Goal: Task Accomplishment & Management: Manage account settings

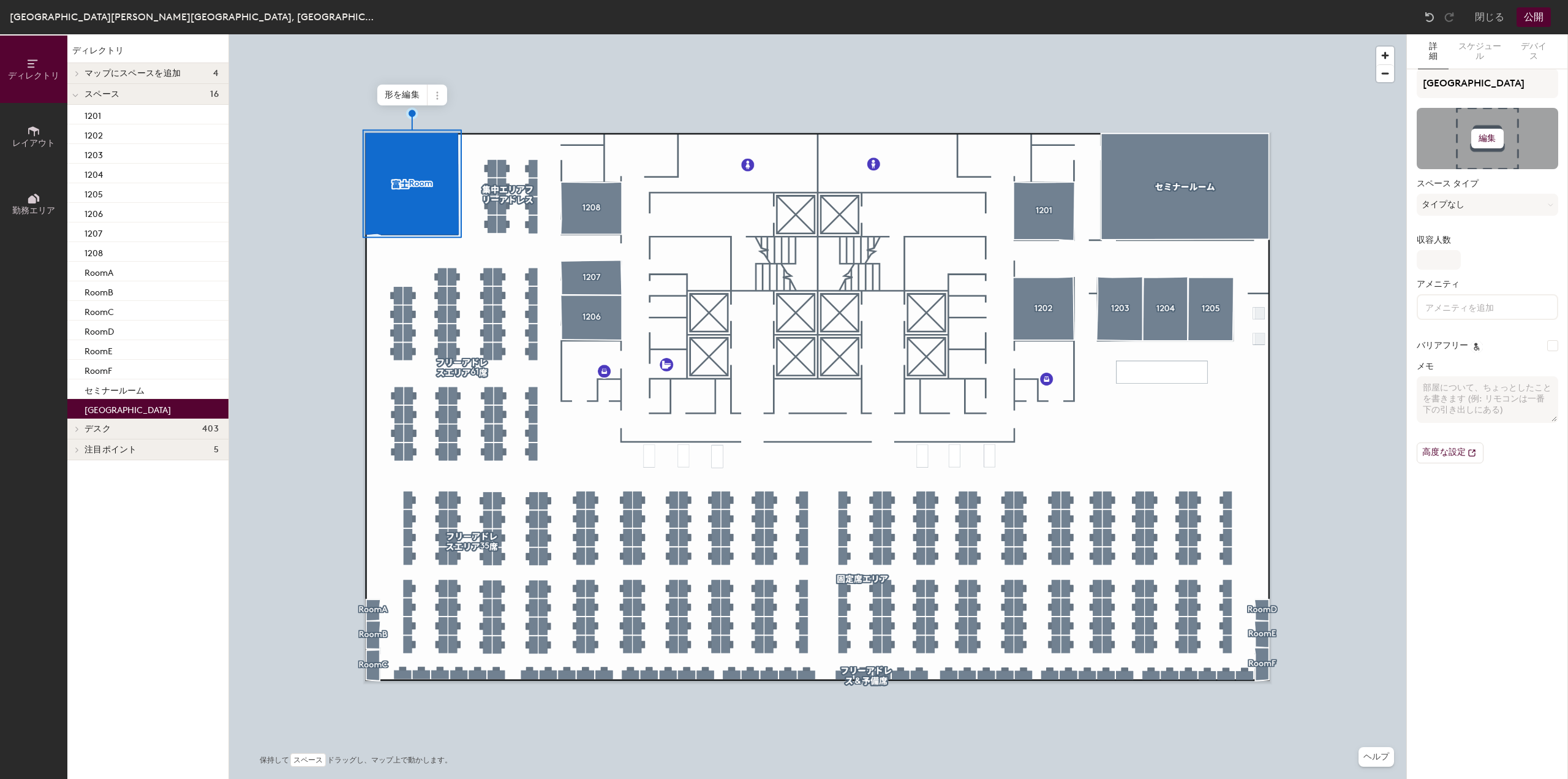
click at [1498, 139] on button "編集" at bounding box center [1487, 138] width 32 height 20
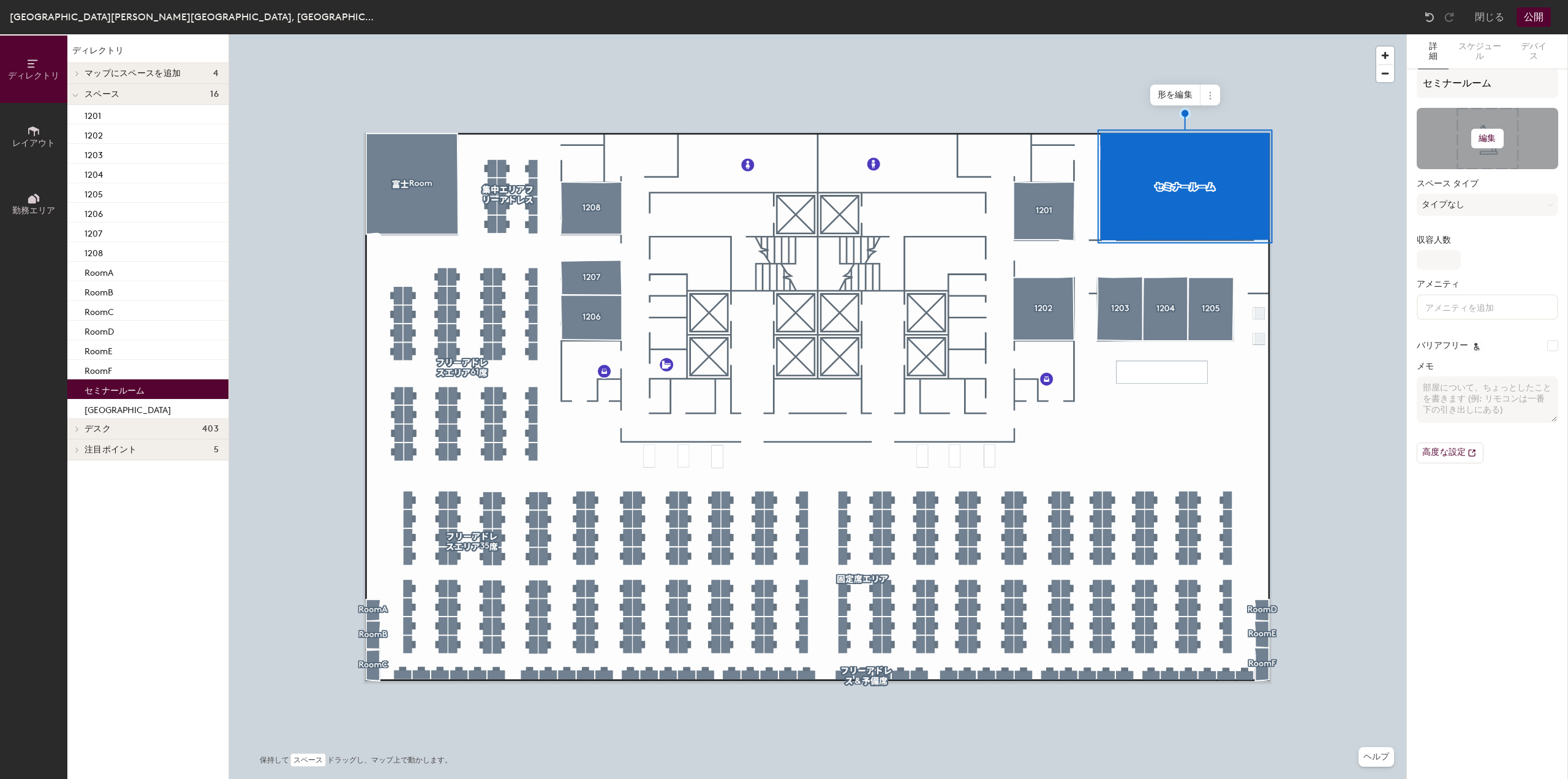
click at [1482, 142] on h6 "編集" at bounding box center [1487, 139] width 17 height 10
click at [1457, 162] on div "写真を変更" at bounding box center [1487, 170] width 141 height 16
click at [1456, 164] on input "file" at bounding box center [1497, 173] width 141 height 18
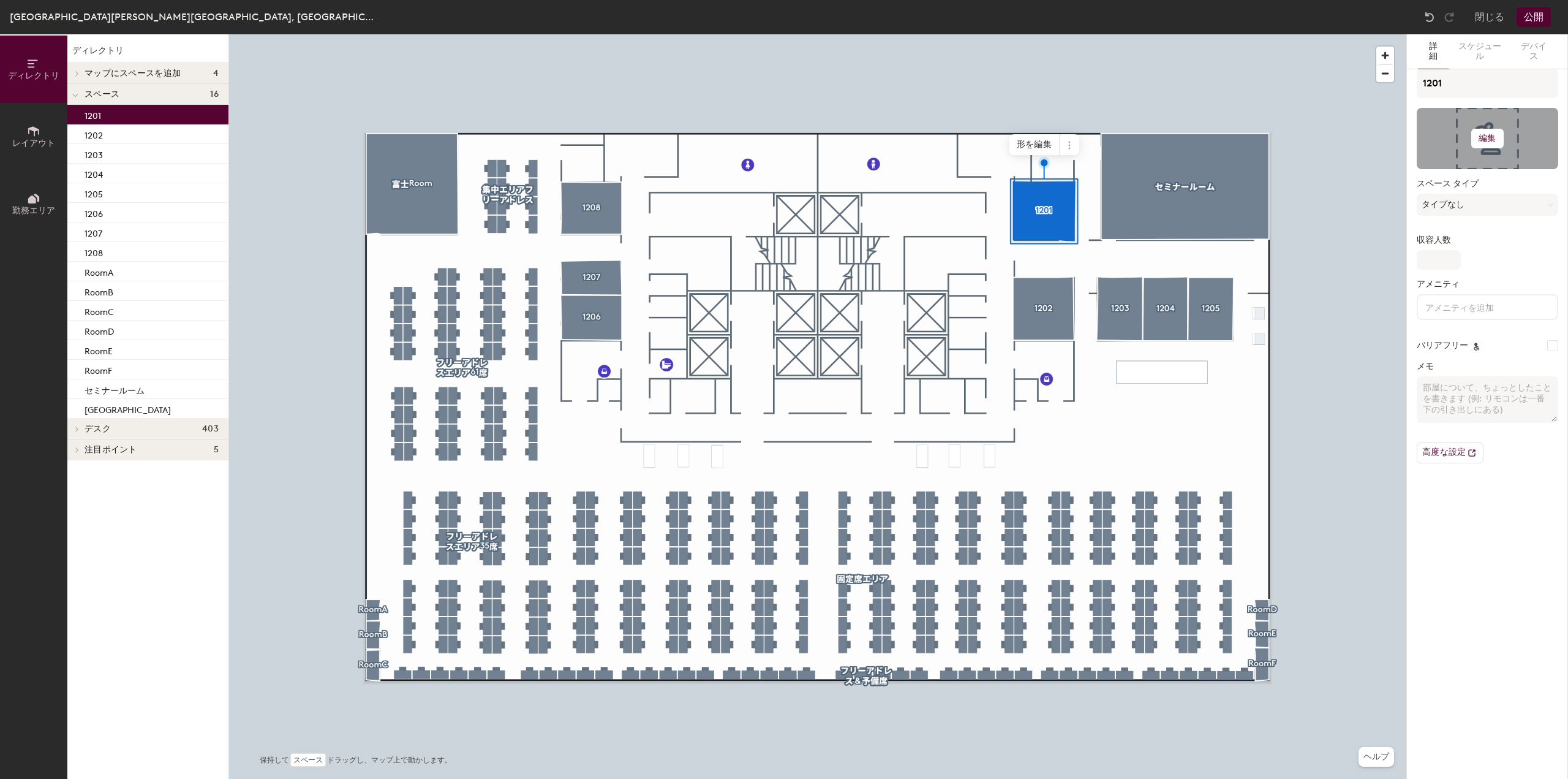
click at [1494, 140] on h6 "編集" at bounding box center [1487, 139] width 17 height 10
click at [1444, 167] on input "file" at bounding box center [1497, 173] width 141 height 18
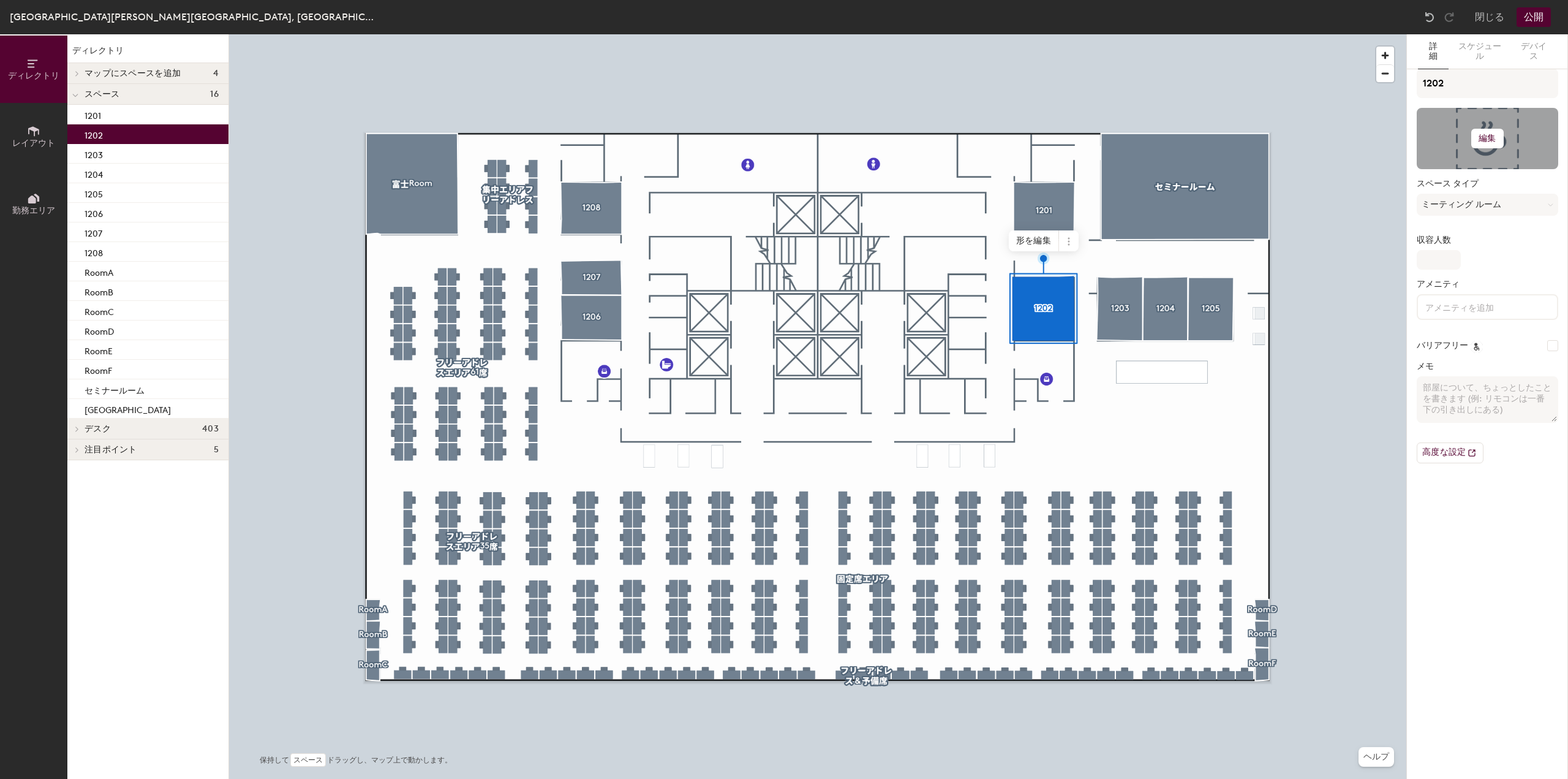
click at [1485, 138] on h6 "編集" at bounding box center [1487, 139] width 17 height 10
click at [1468, 164] on input "file" at bounding box center [1497, 173] width 141 height 18
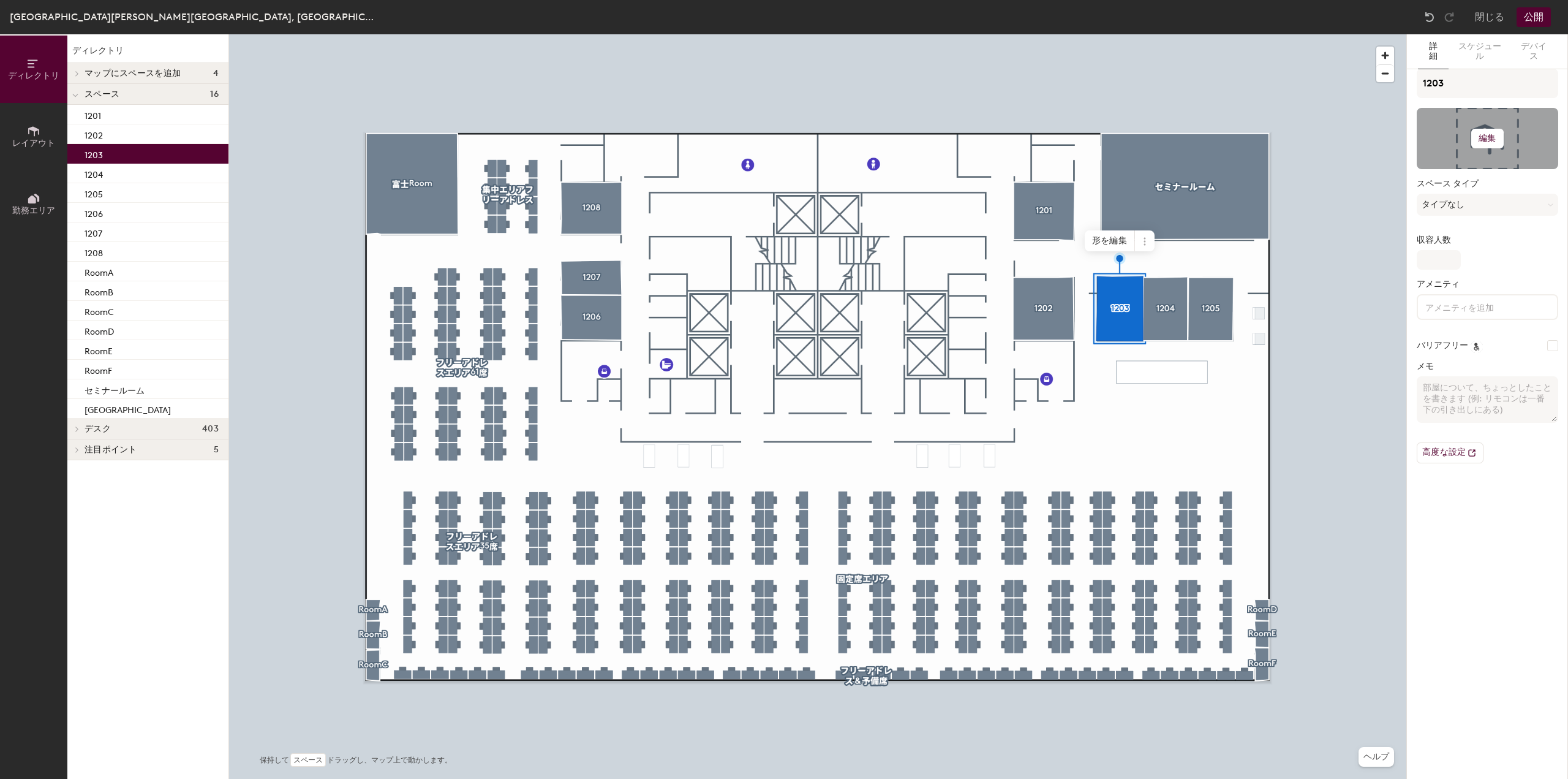
click at [1487, 139] on h6 "編集" at bounding box center [1487, 139] width 17 height 10
click at [1447, 167] on input "file" at bounding box center [1497, 173] width 141 height 18
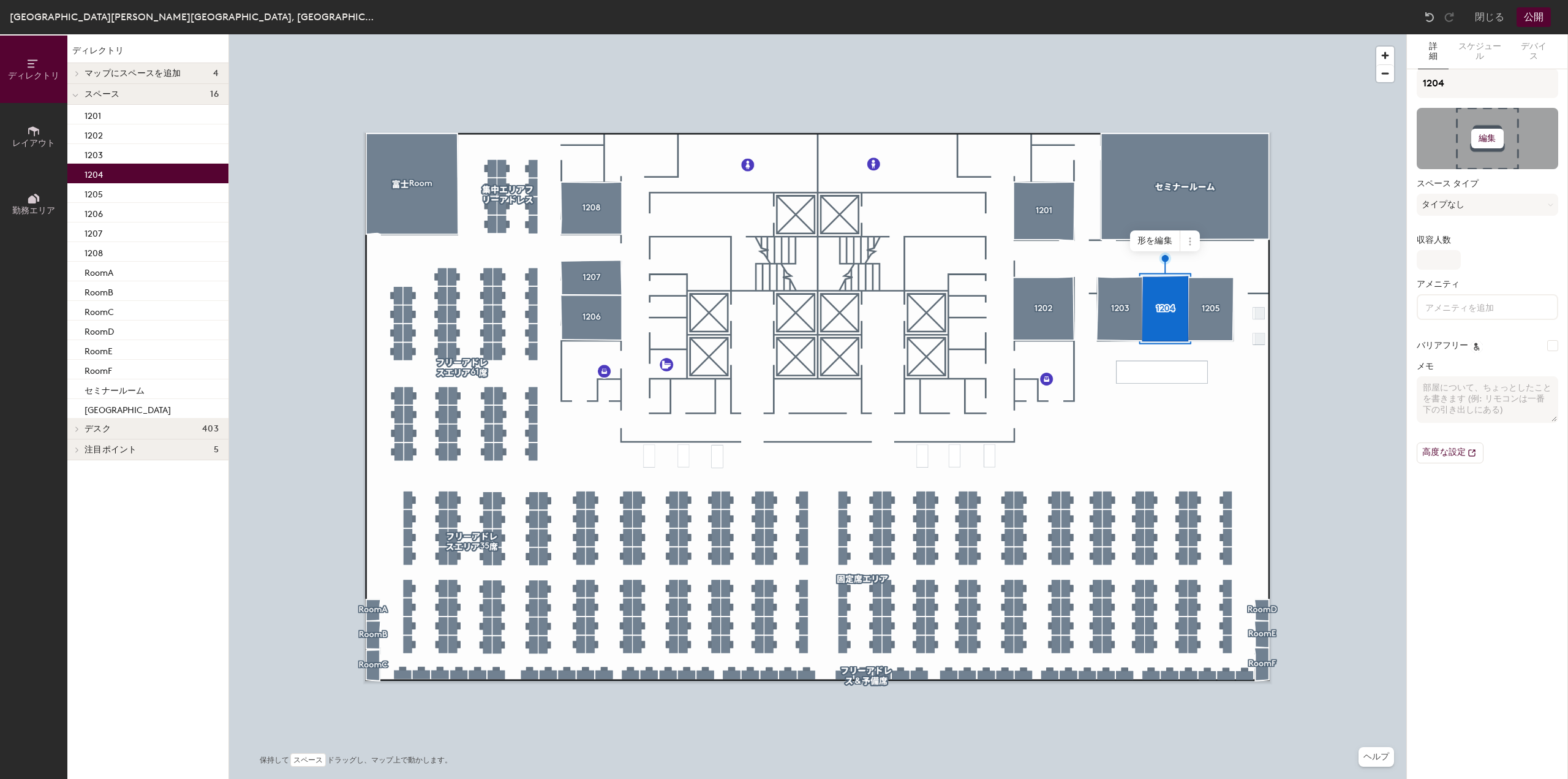
click at [1490, 135] on h6 "編集" at bounding box center [1487, 139] width 17 height 10
click at [1460, 172] on input "file" at bounding box center [1497, 173] width 141 height 18
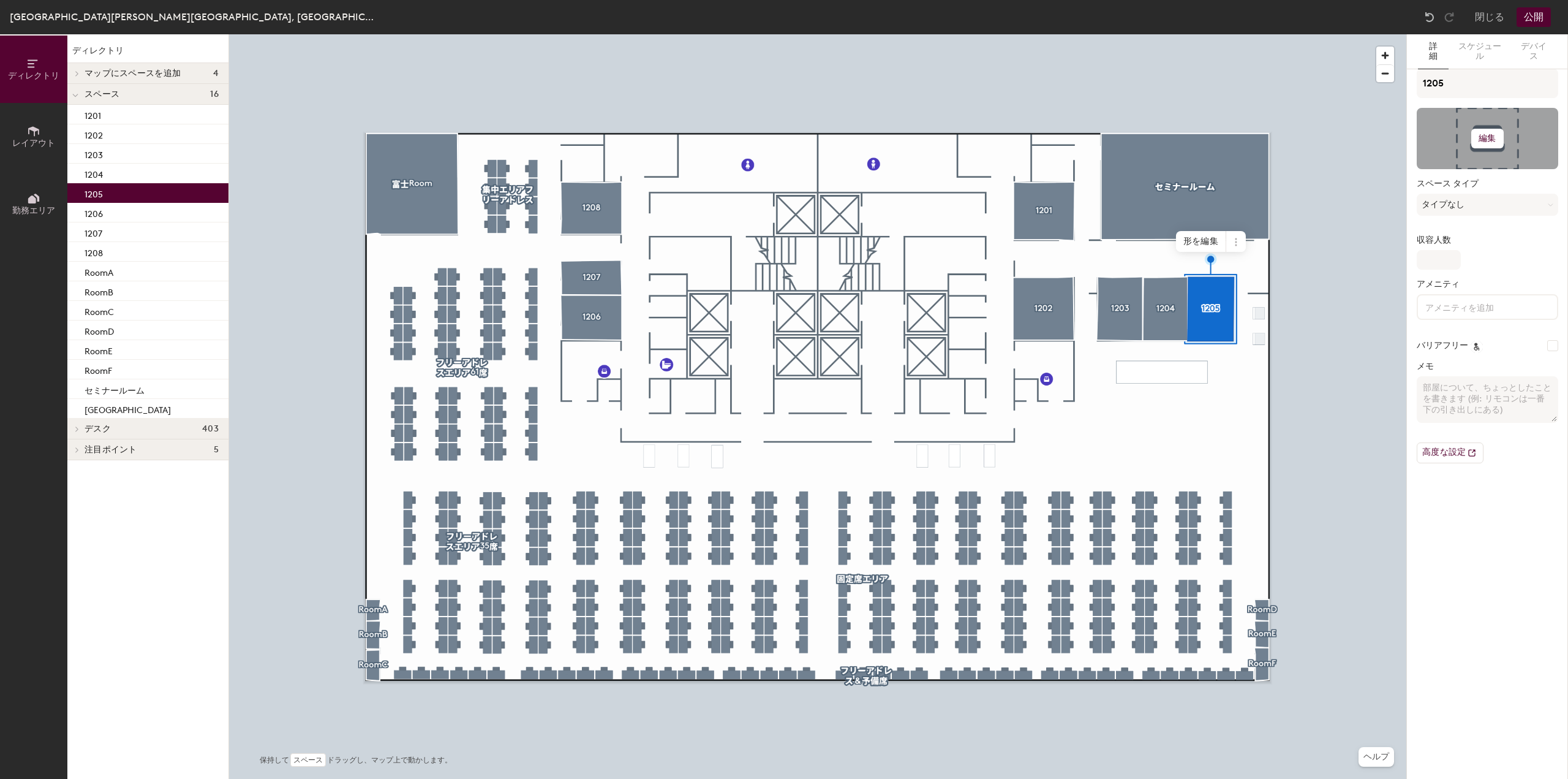
click at [1476, 135] on button "編集" at bounding box center [1487, 138] width 32 height 20
click at [1478, 164] on input "file" at bounding box center [1497, 173] width 141 height 18
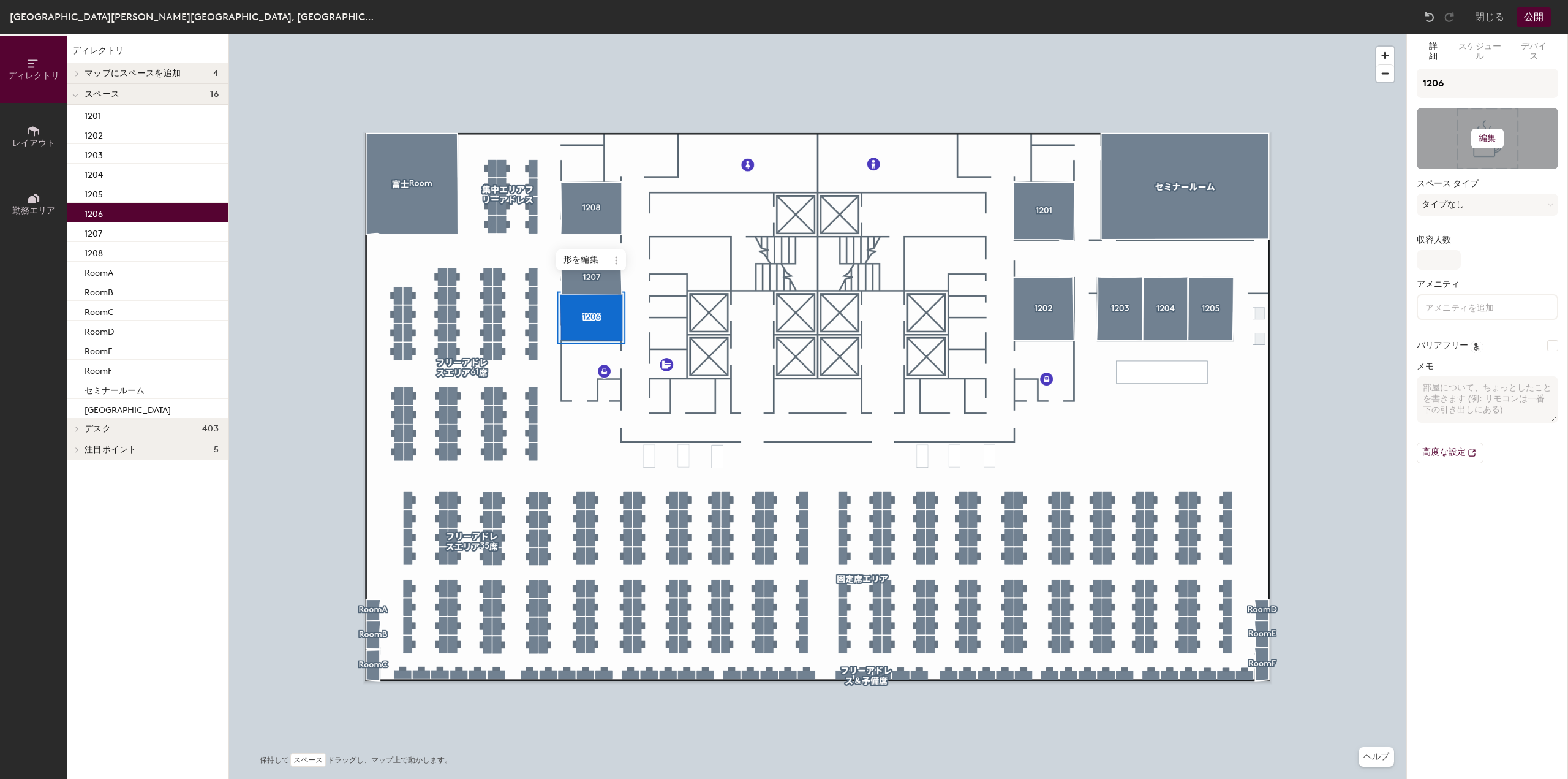
click at [1484, 142] on h6 "編集" at bounding box center [1487, 139] width 17 height 10
click at [1460, 168] on input "file" at bounding box center [1497, 173] width 141 height 18
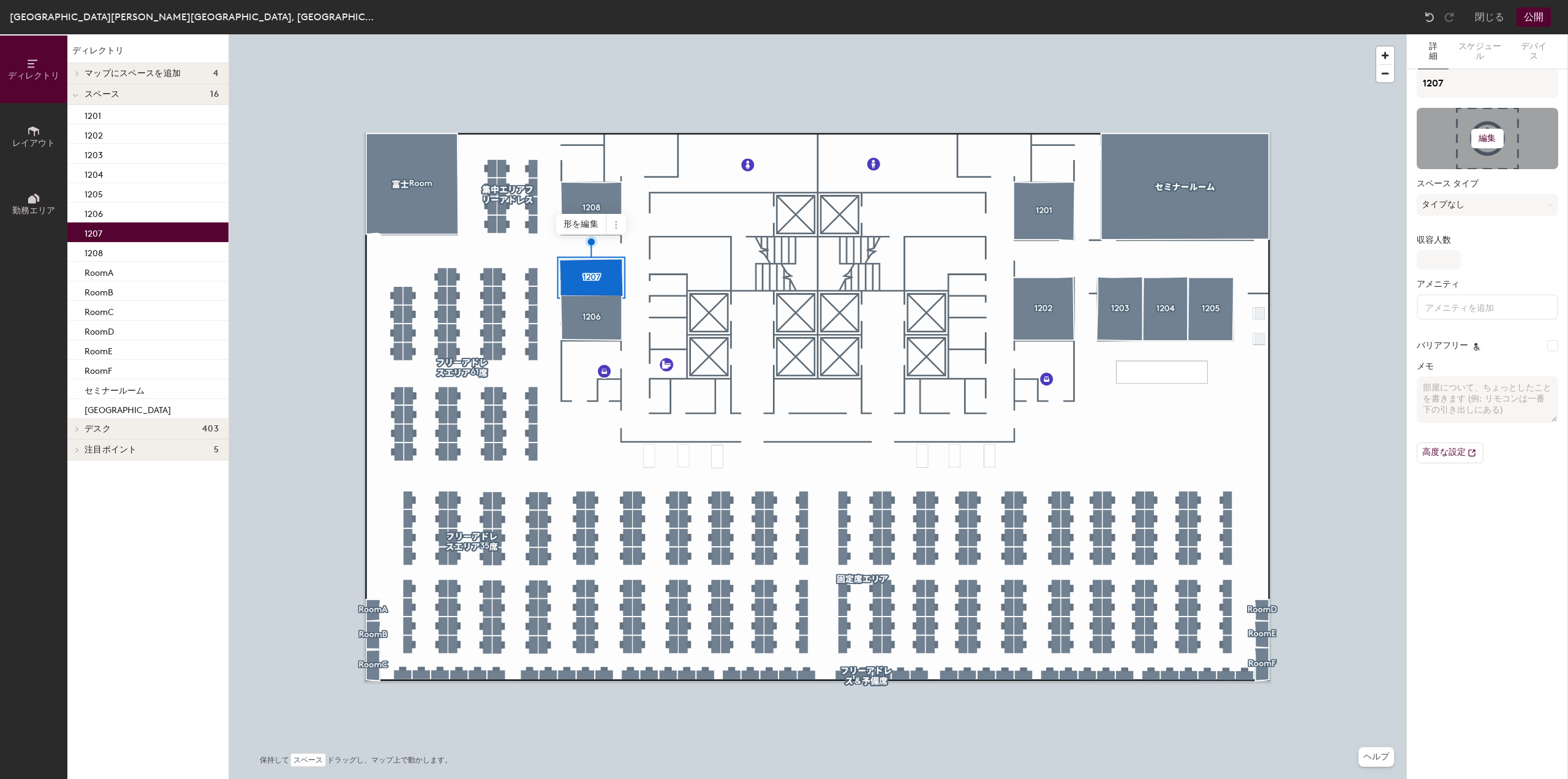
click at [1502, 137] on div at bounding box center [1486, 138] width 142 height 61
click at [1487, 142] on h6 "編集" at bounding box center [1487, 139] width 17 height 10
click at [1448, 165] on input "file" at bounding box center [1497, 173] width 141 height 18
click at [1459, 196] on button "タイプなし" at bounding box center [1486, 204] width 142 height 22
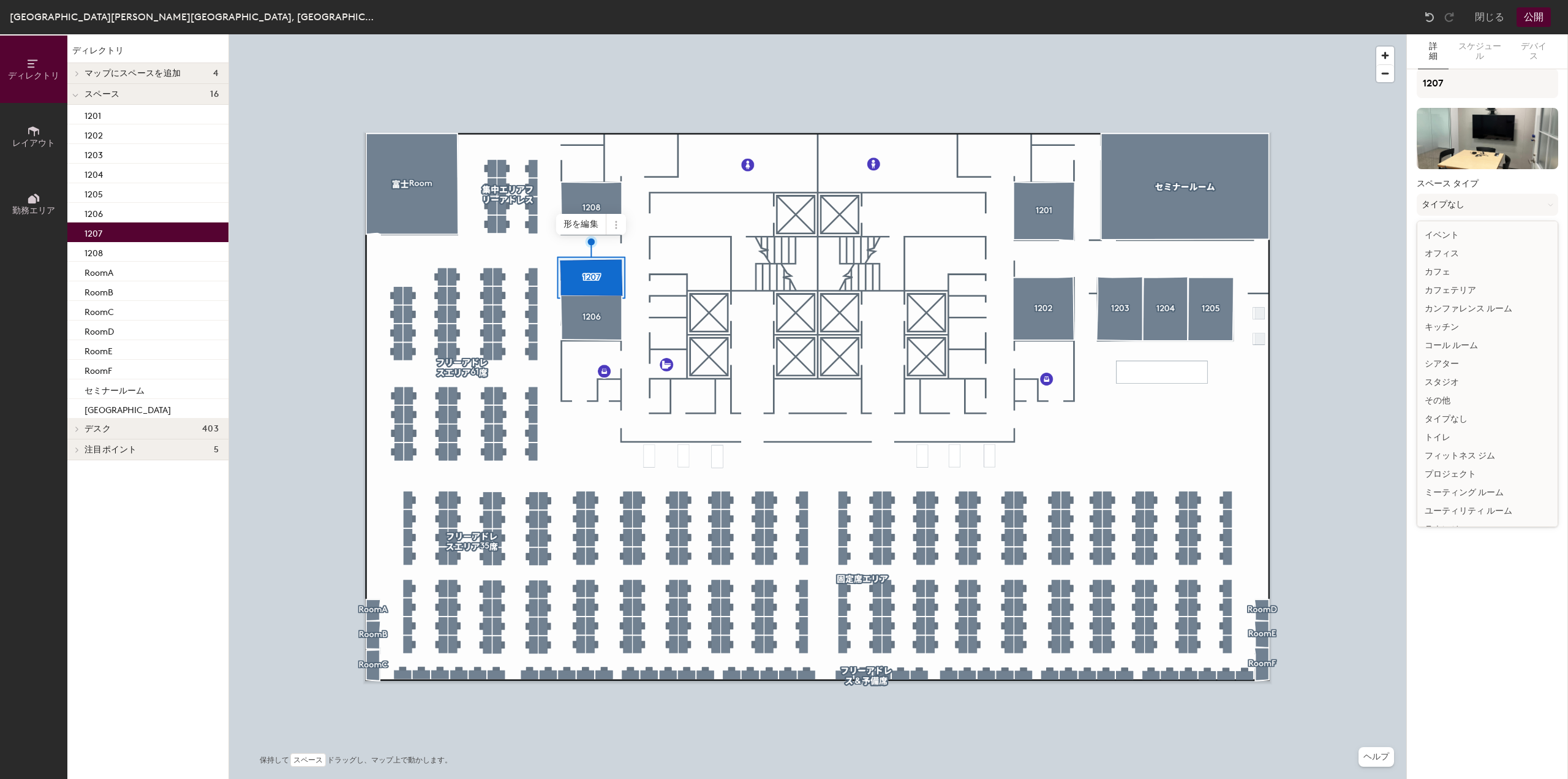
click at [1449, 492] on div "ミーティング ルーム" at bounding box center [1487, 492] width 141 height 18
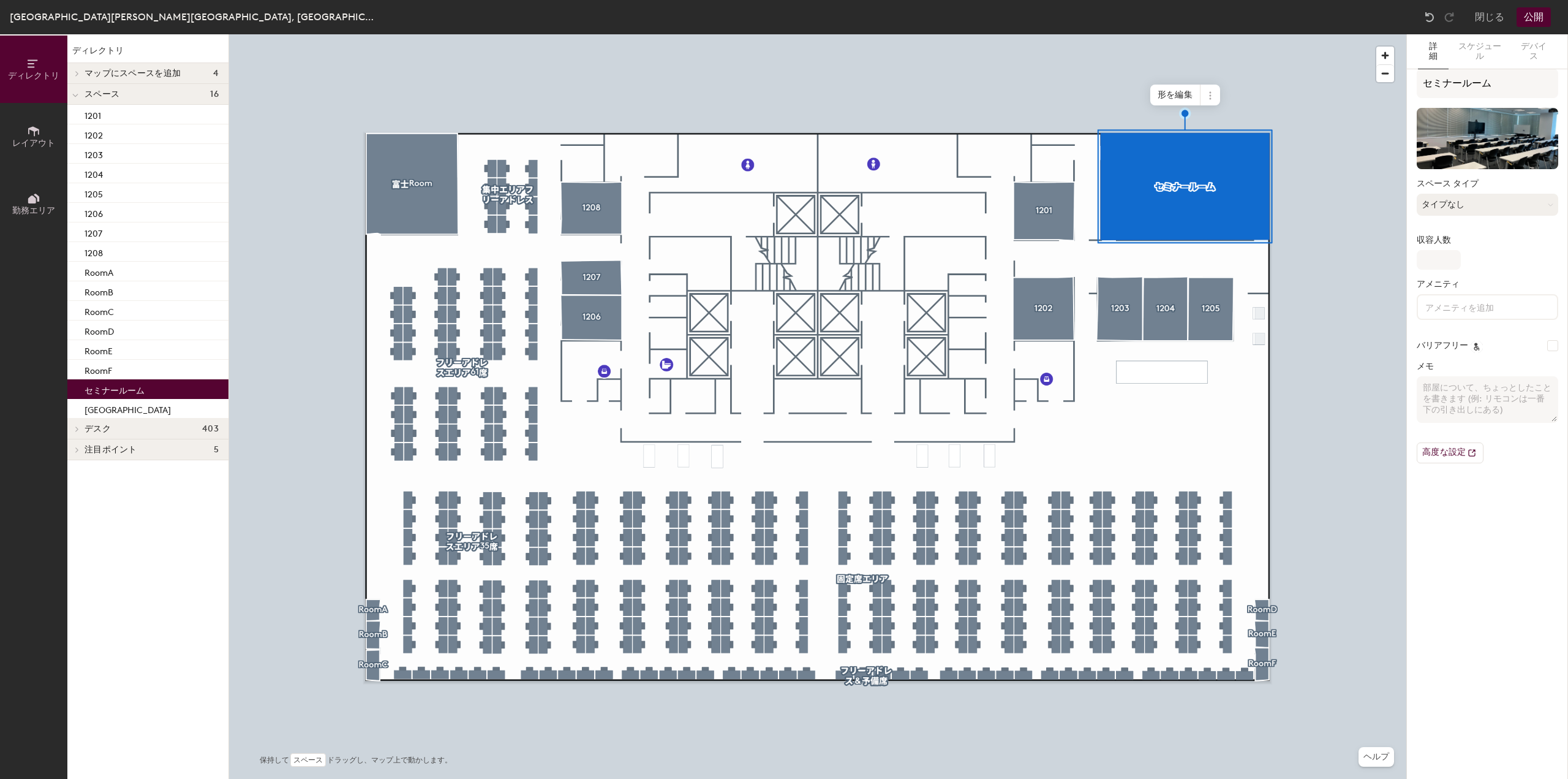
click at [1484, 198] on button "タイプなし" at bounding box center [1486, 204] width 142 height 22
click at [1473, 304] on div "カンファレンス ルーム" at bounding box center [1487, 308] width 141 height 18
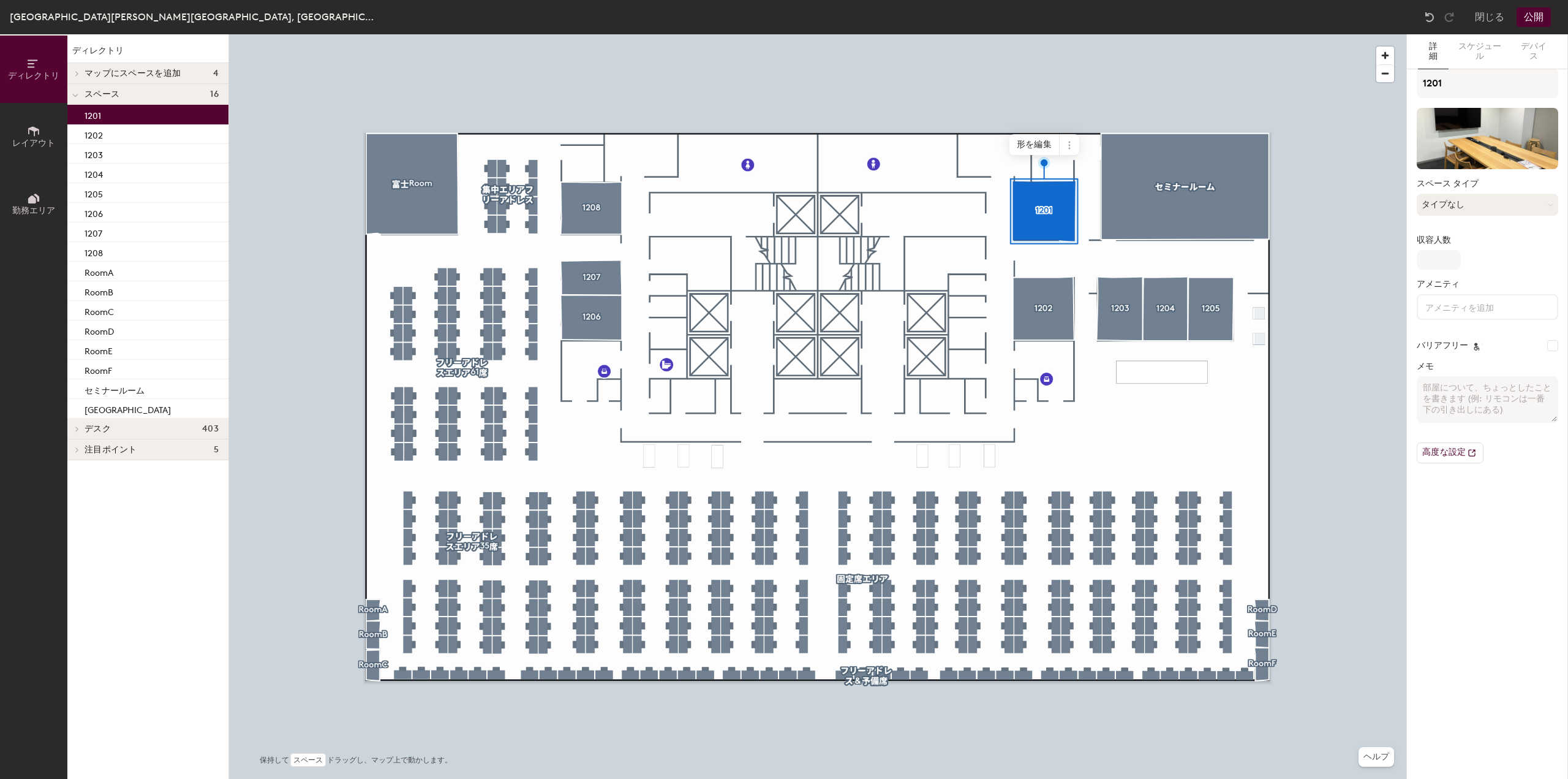
click at [1468, 213] on button "タイプなし" at bounding box center [1486, 204] width 142 height 22
click at [1459, 494] on div "ミーティング ルーム" at bounding box center [1487, 492] width 141 height 18
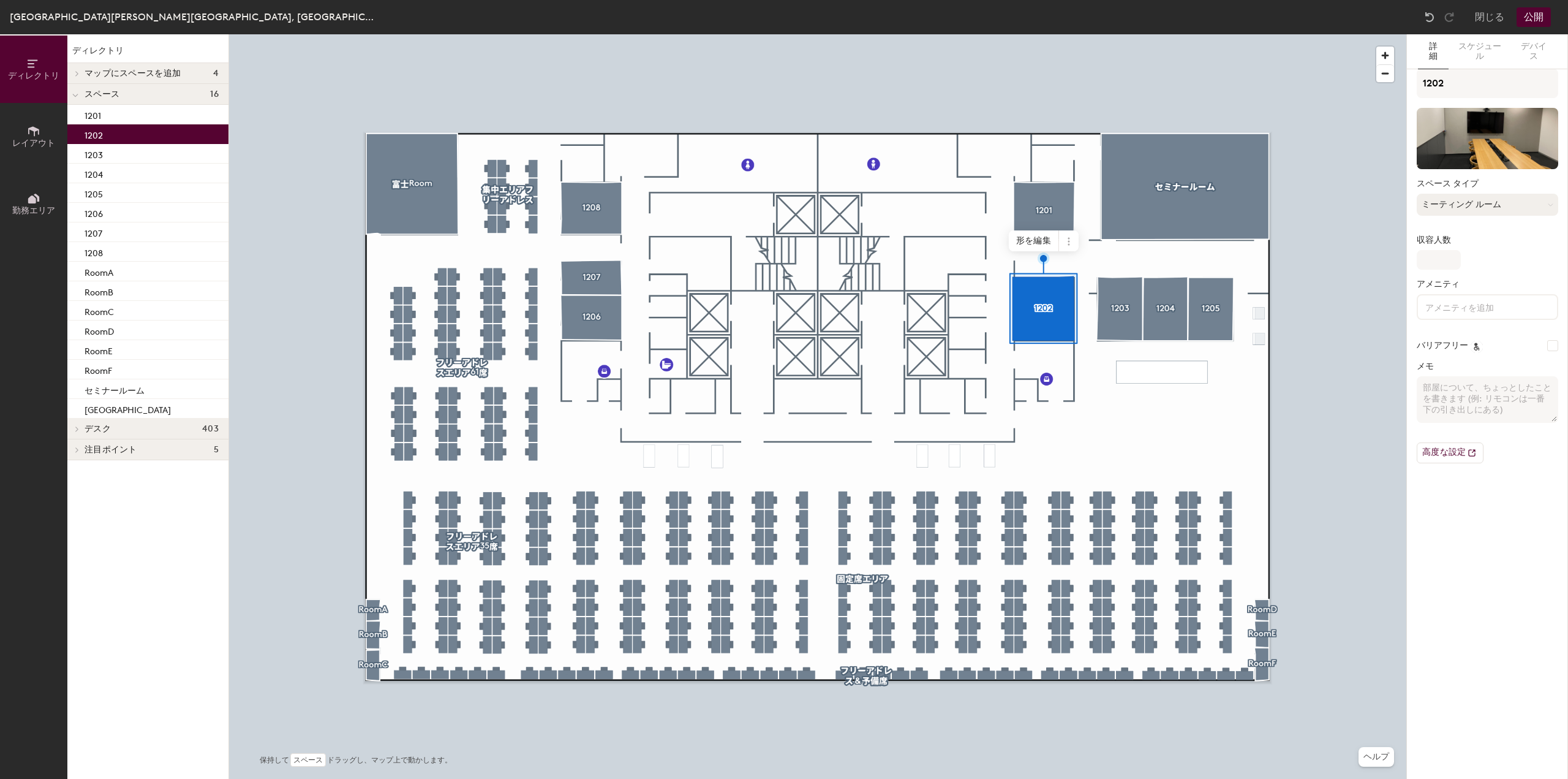
click at [1470, 208] on button "ミーティング ルーム" at bounding box center [1486, 204] width 142 height 22
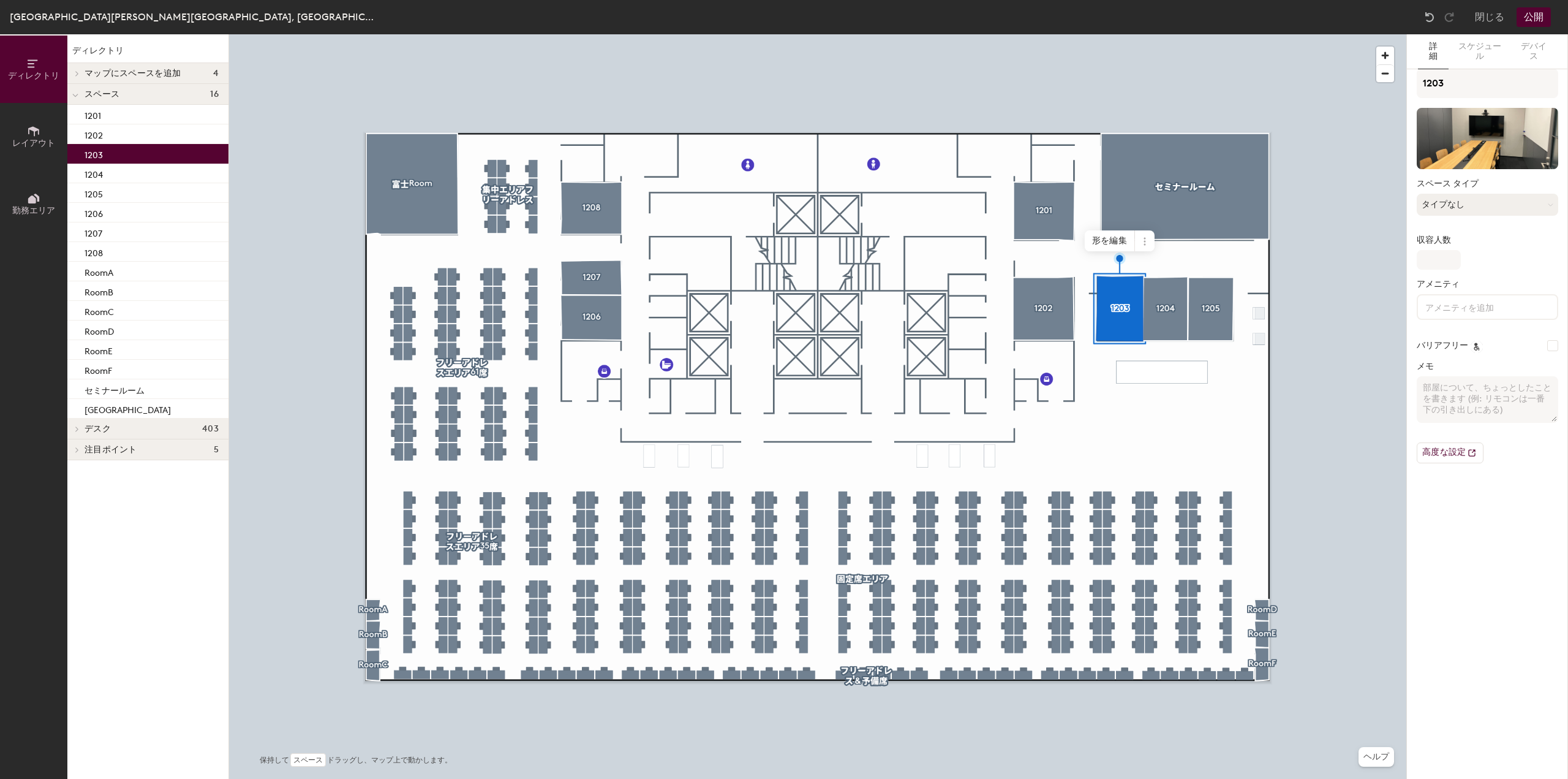
click at [1506, 201] on button "タイプなし" at bounding box center [1486, 204] width 142 height 22
click at [1464, 494] on div "ミーティング ルーム" at bounding box center [1487, 492] width 141 height 18
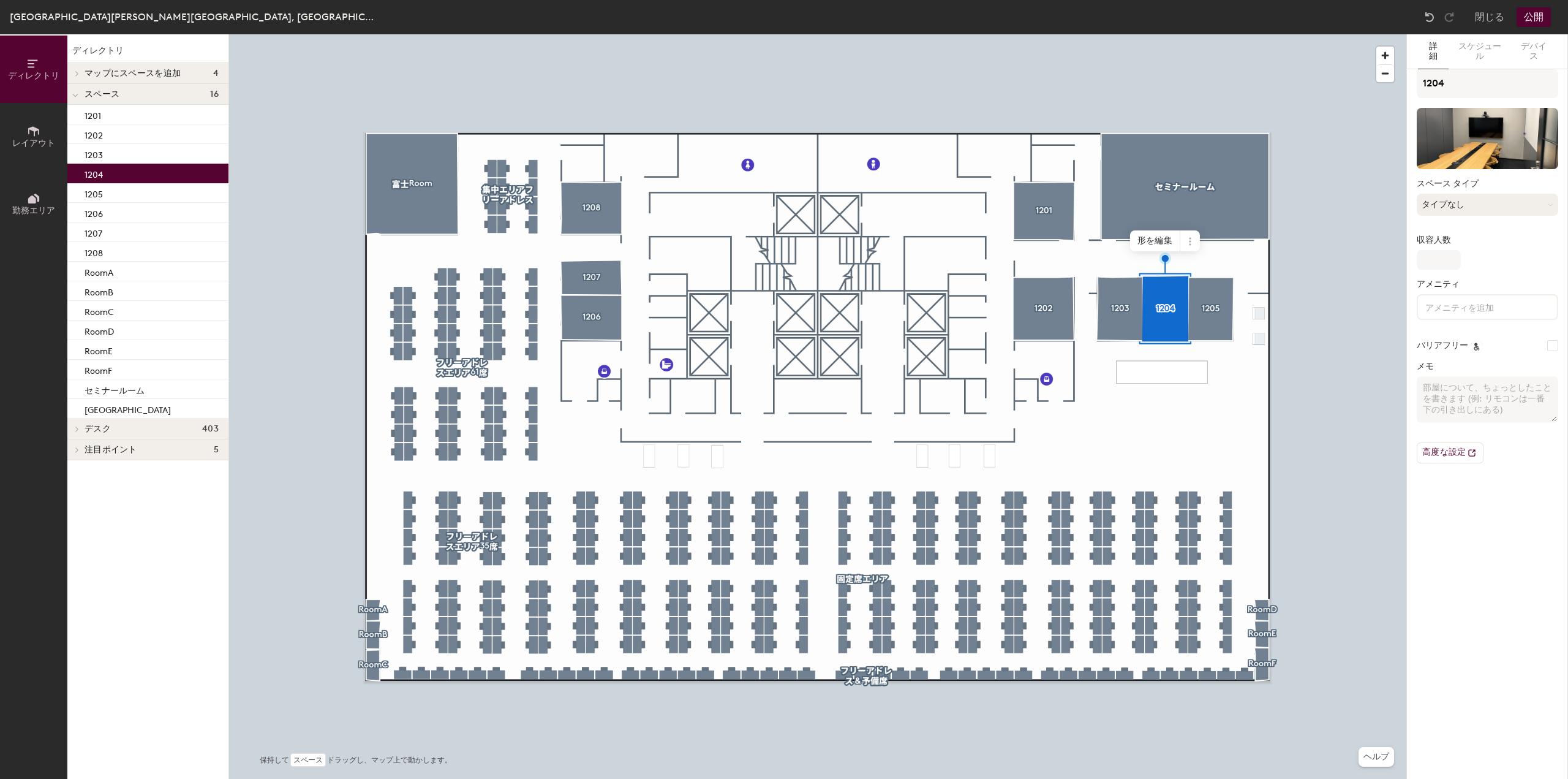
click at [1540, 197] on button "タイプなし" at bounding box center [1486, 204] width 142 height 22
click at [1445, 490] on div "ミーティング ルーム" at bounding box center [1487, 492] width 141 height 18
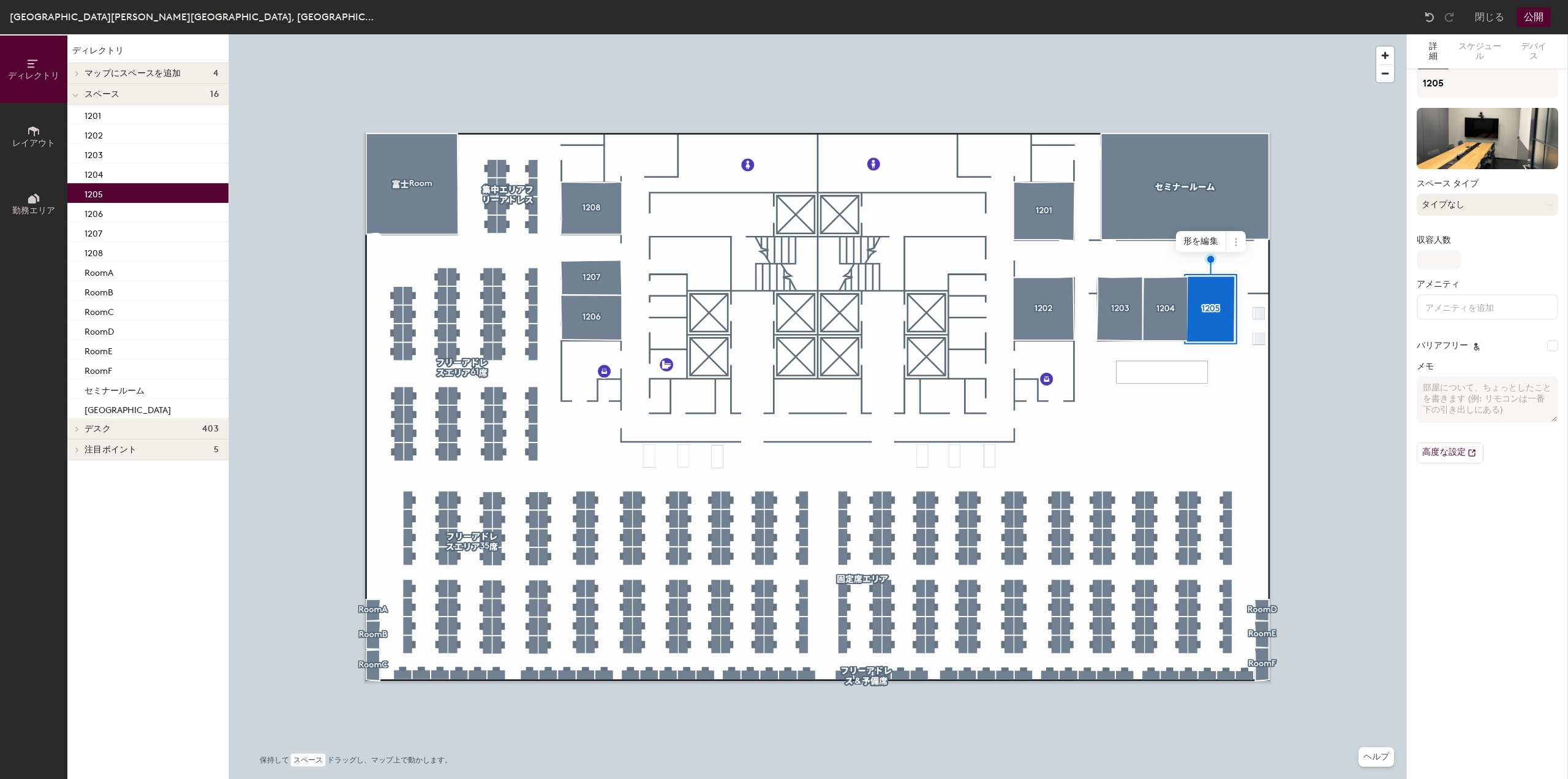
click at [1479, 204] on button "タイプなし" at bounding box center [1486, 204] width 142 height 22
click at [1445, 490] on div "ミーティング ルーム" at bounding box center [1487, 492] width 141 height 18
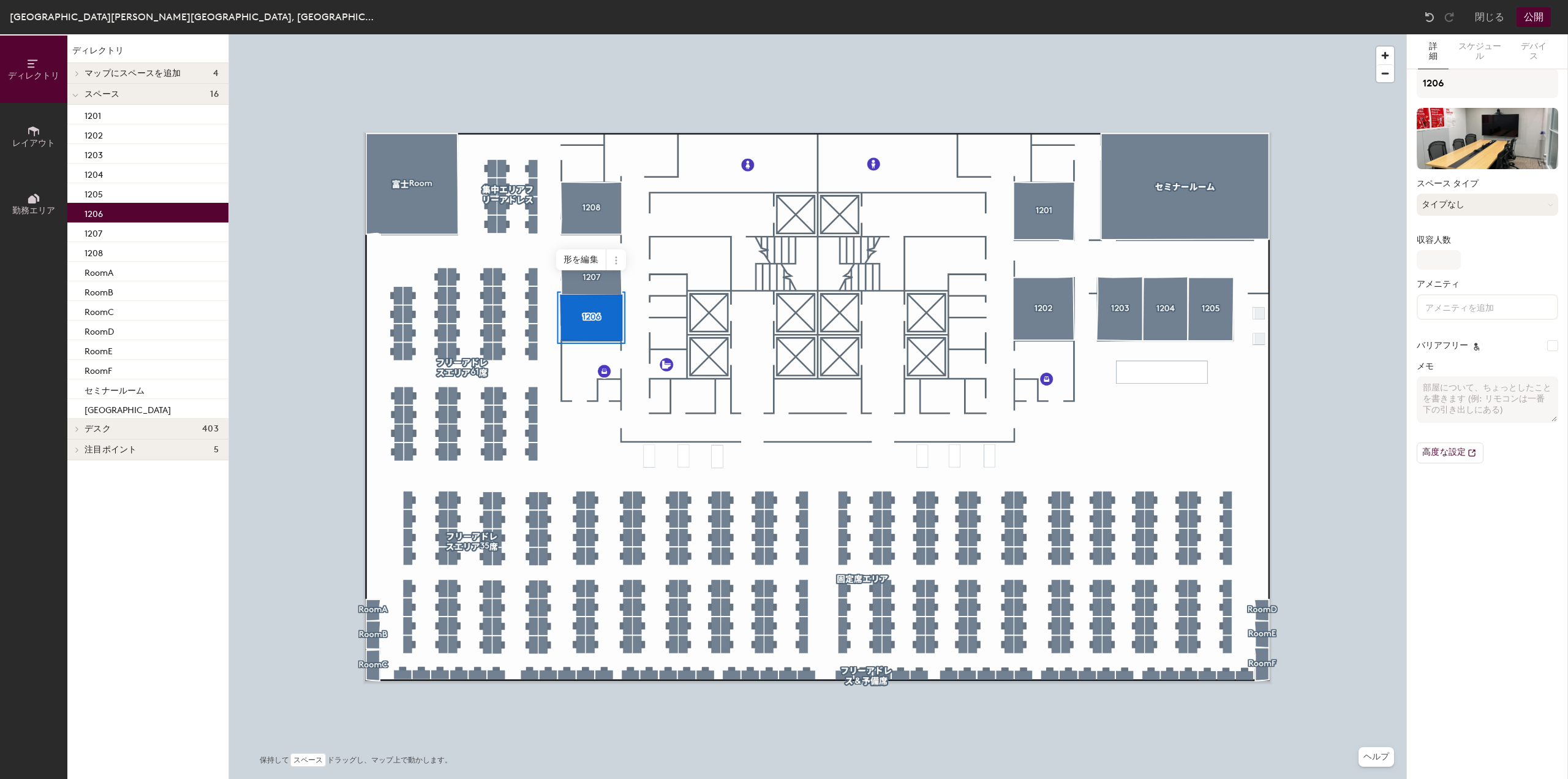
click at [1471, 206] on button "タイプなし" at bounding box center [1486, 204] width 142 height 22
click at [1442, 490] on div "ミーティング ルーム" at bounding box center [1487, 492] width 141 height 18
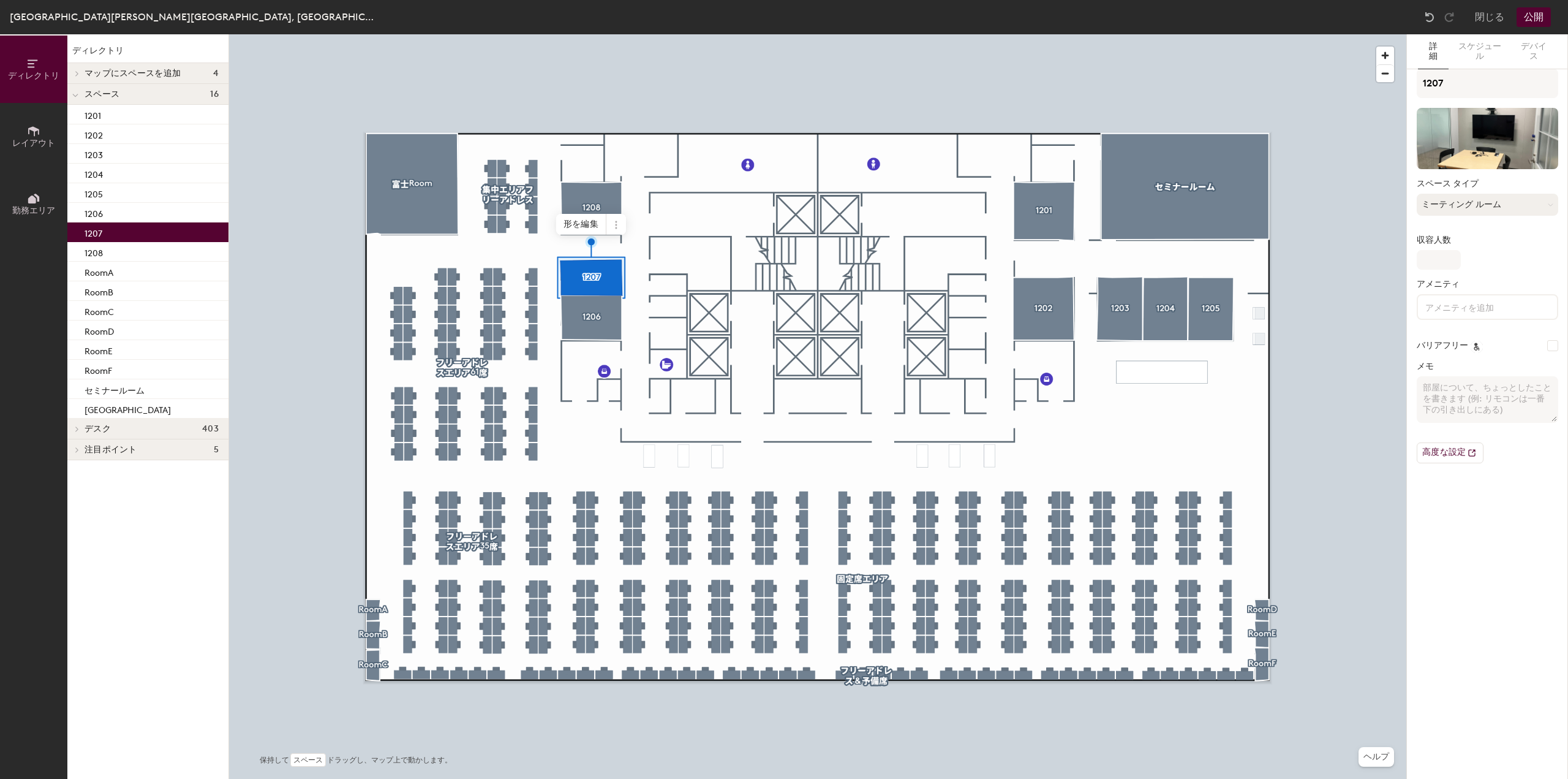
click at [1476, 202] on button "ミーティング ルーム" at bounding box center [1486, 204] width 142 height 22
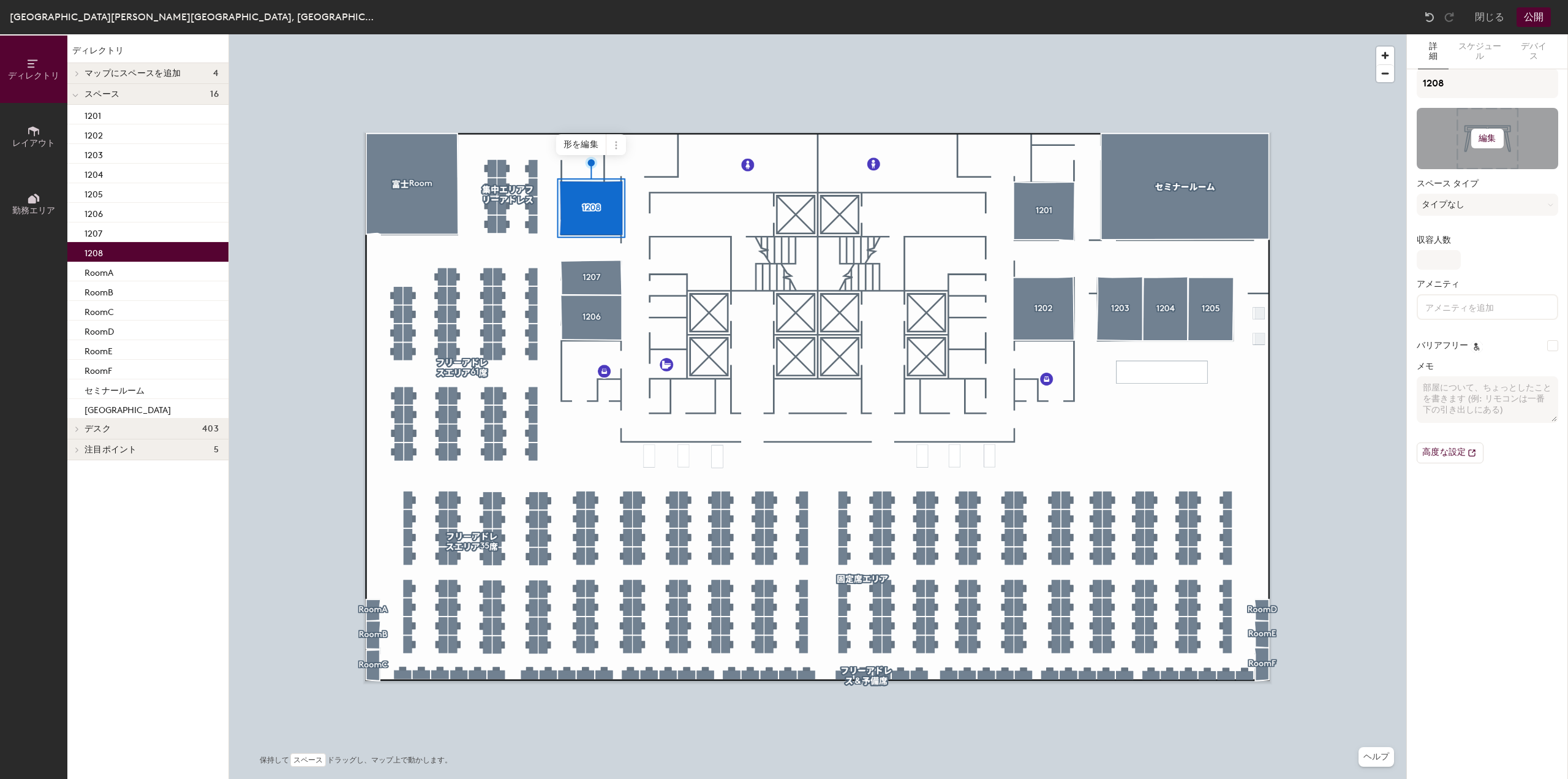
click at [1490, 136] on h6 "編集" at bounding box center [1487, 139] width 17 height 10
click at [1455, 169] on input "file" at bounding box center [1497, 173] width 141 height 18
click at [1511, 201] on button "タイプなし" at bounding box center [1486, 204] width 142 height 22
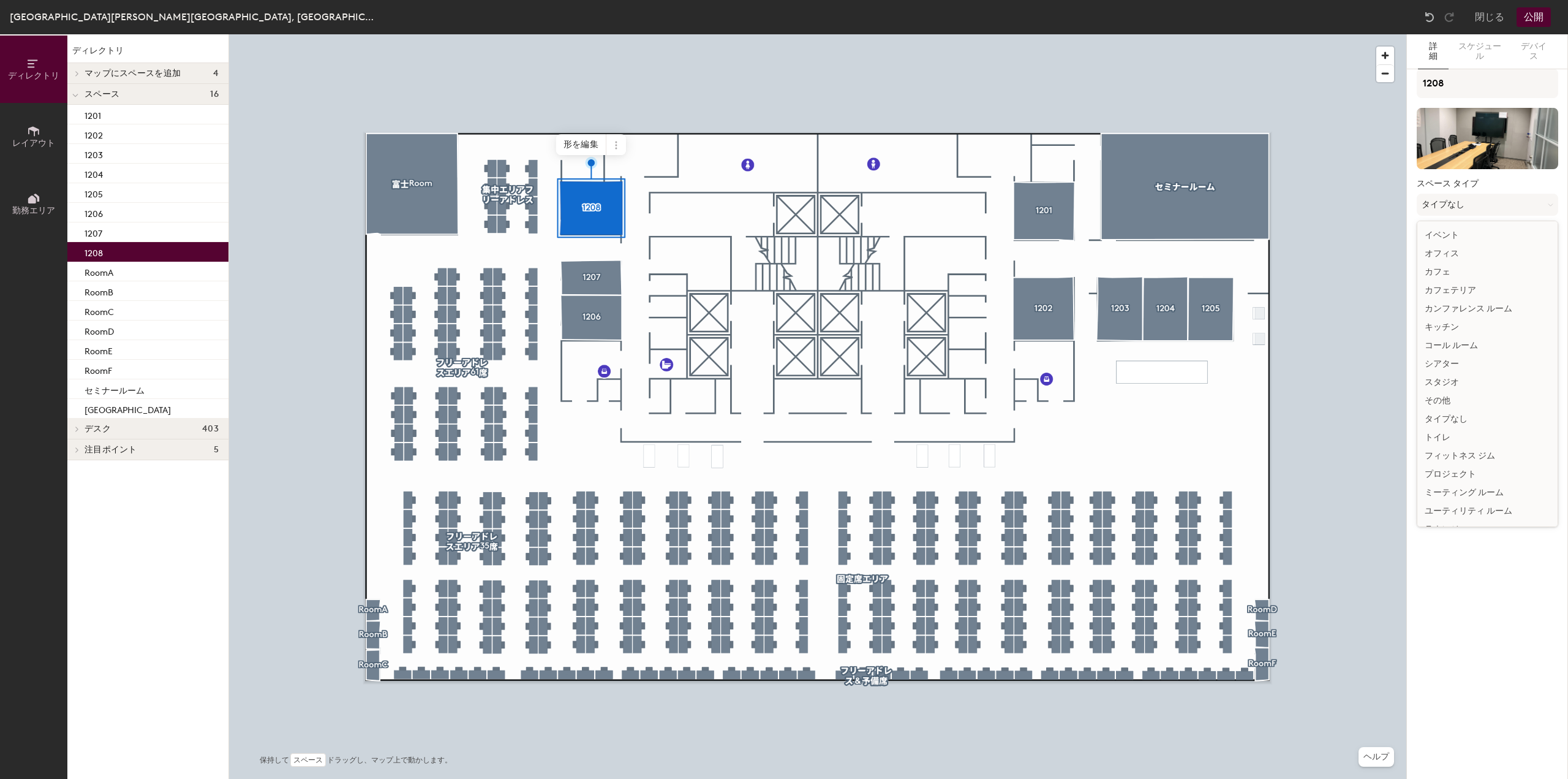
click at [1458, 487] on div "ミーティング ルーム" at bounding box center [1487, 492] width 141 height 18
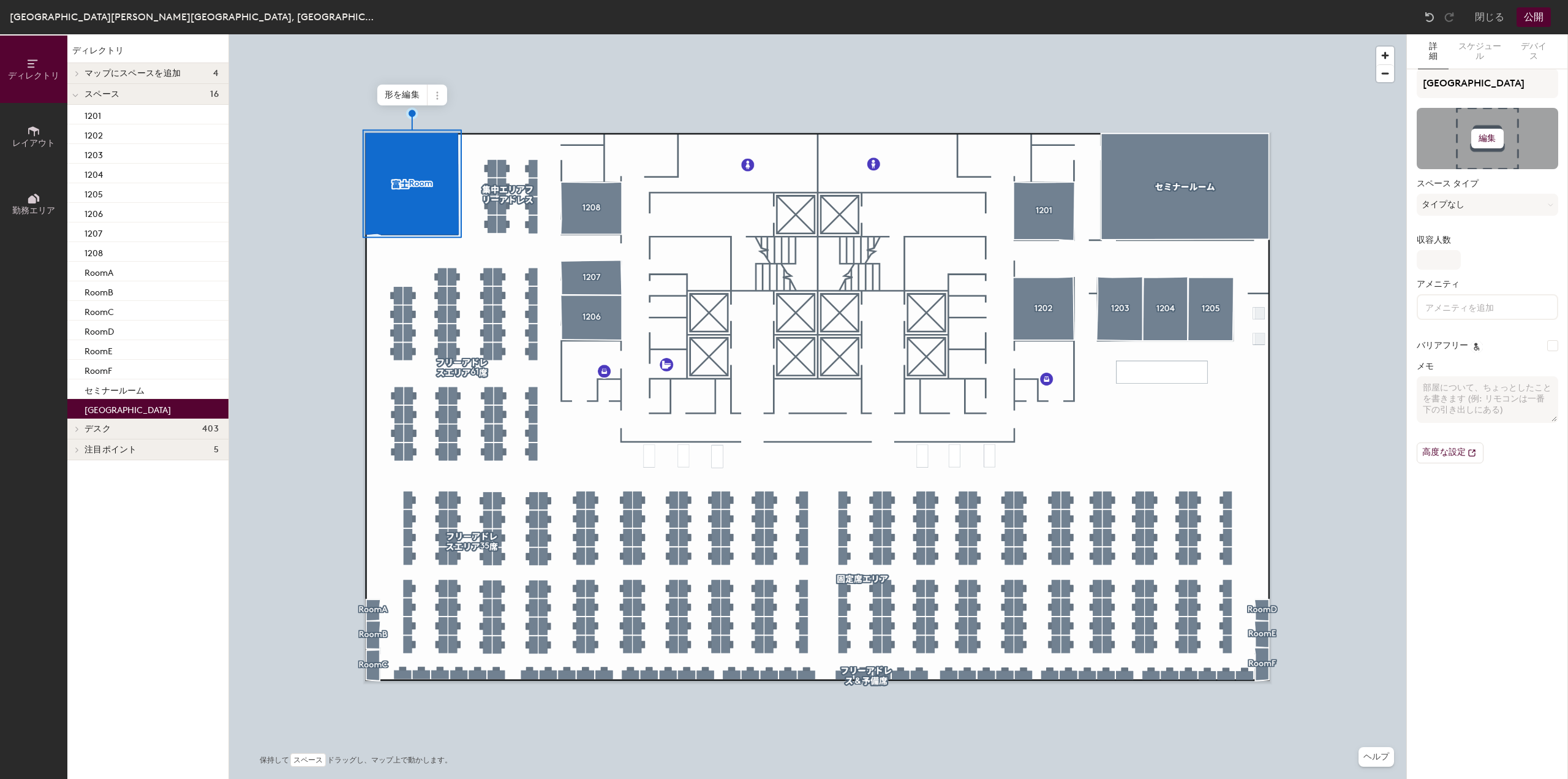
click at [1486, 141] on h6 "編集" at bounding box center [1487, 139] width 17 height 10
click at [1462, 172] on input "file" at bounding box center [1497, 173] width 141 height 18
click at [1498, 206] on button "タイプなし" at bounding box center [1486, 204] width 142 height 22
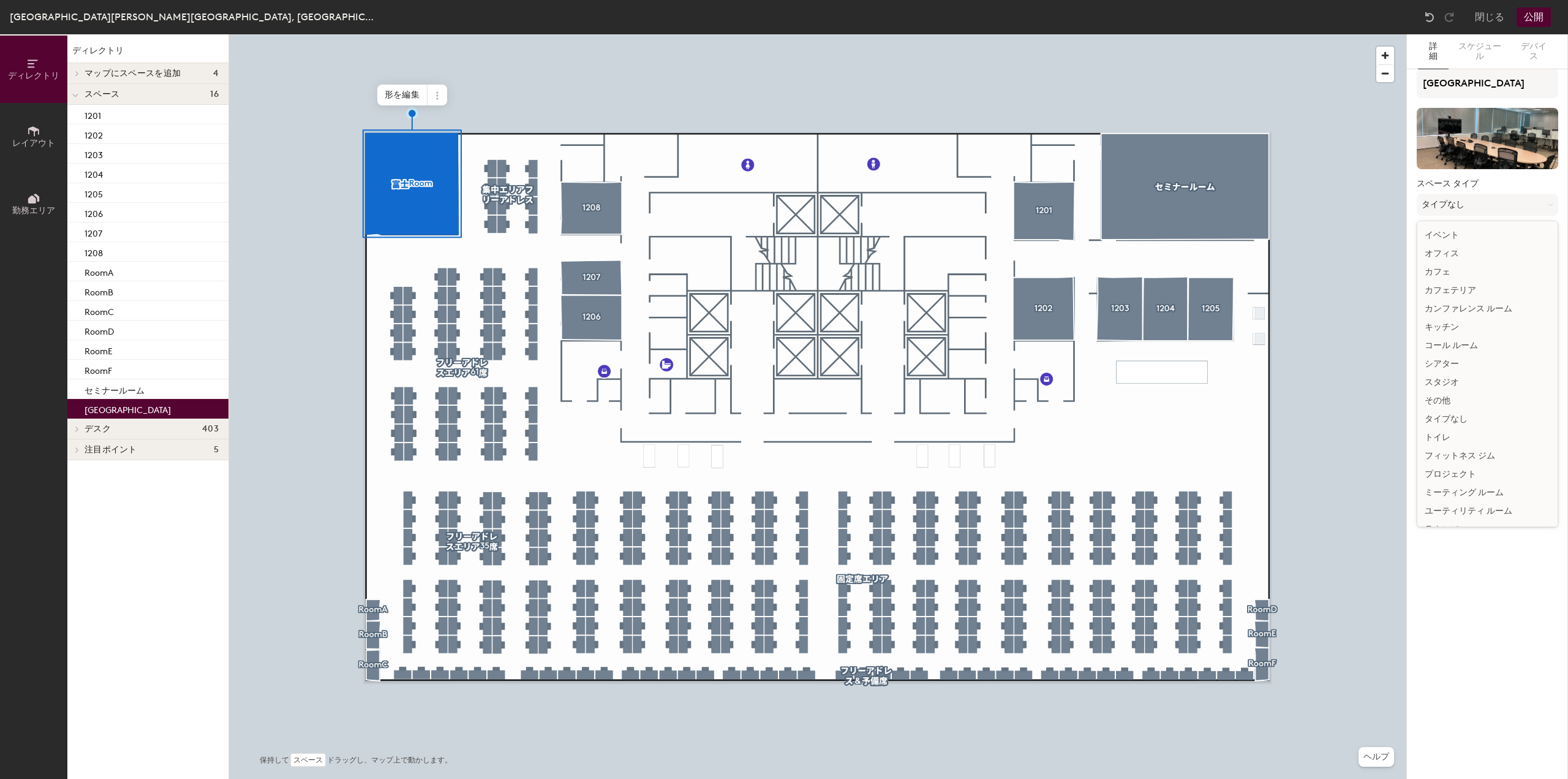
click at [1446, 489] on div "ミーティング ルーム" at bounding box center [1487, 492] width 141 height 18
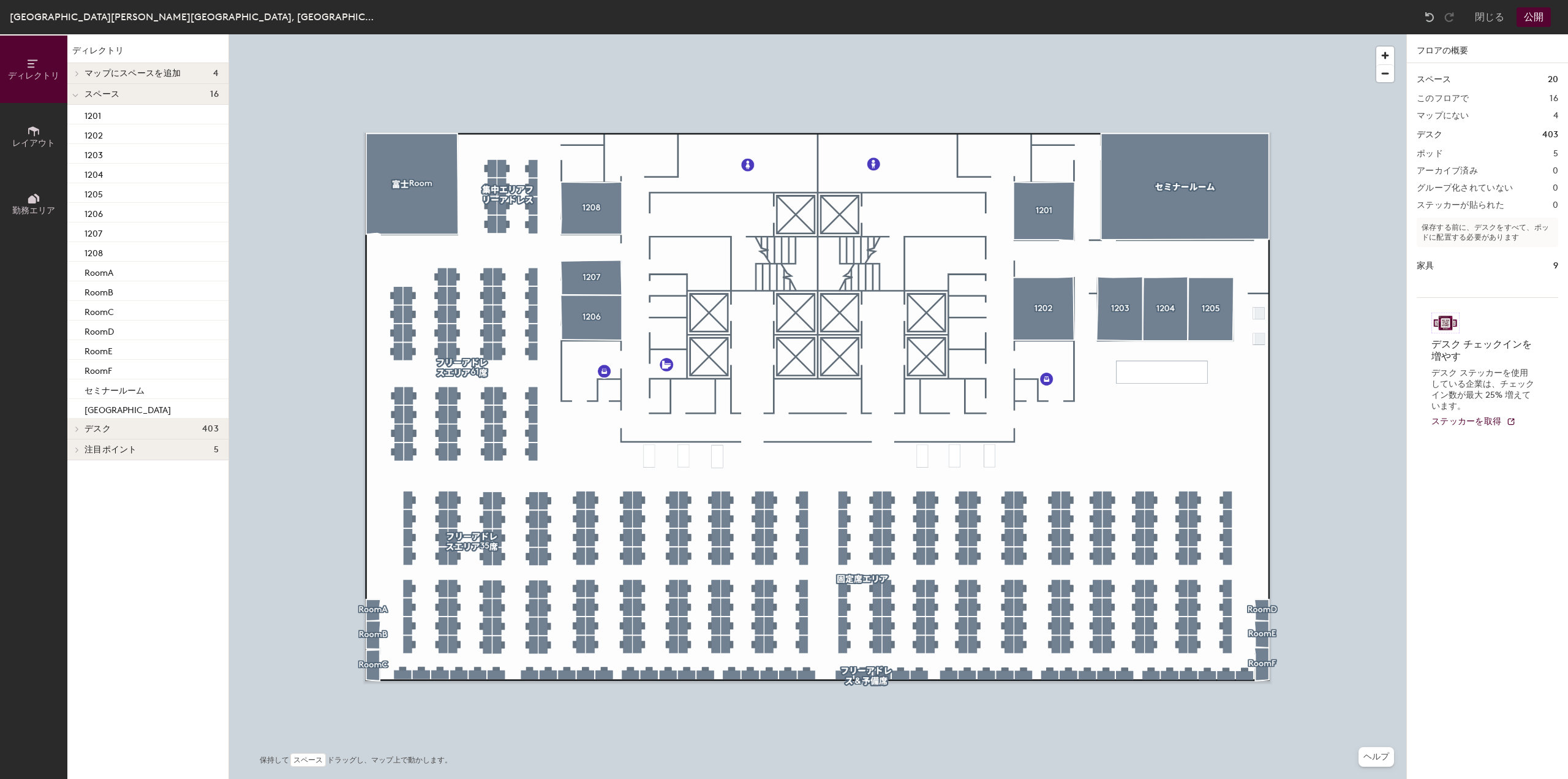
click at [1536, 20] on button "公開" at bounding box center [1534, 17] width 34 height 20
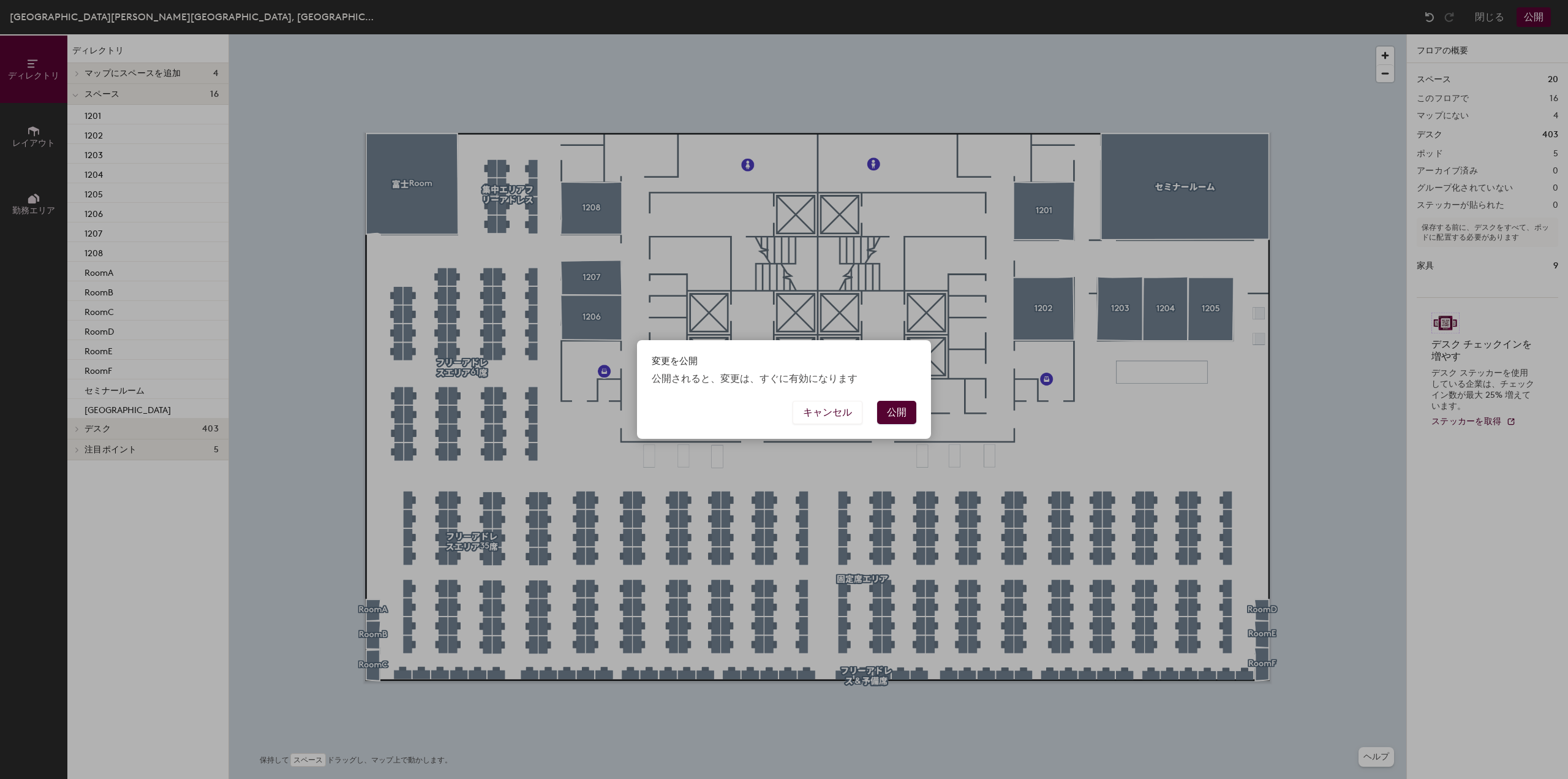
click at [892, 412] on button "公開" at bounding box center [896, 412] width 39 height 24
